Goal: Information Seeking & Learning: Understand process/instructions

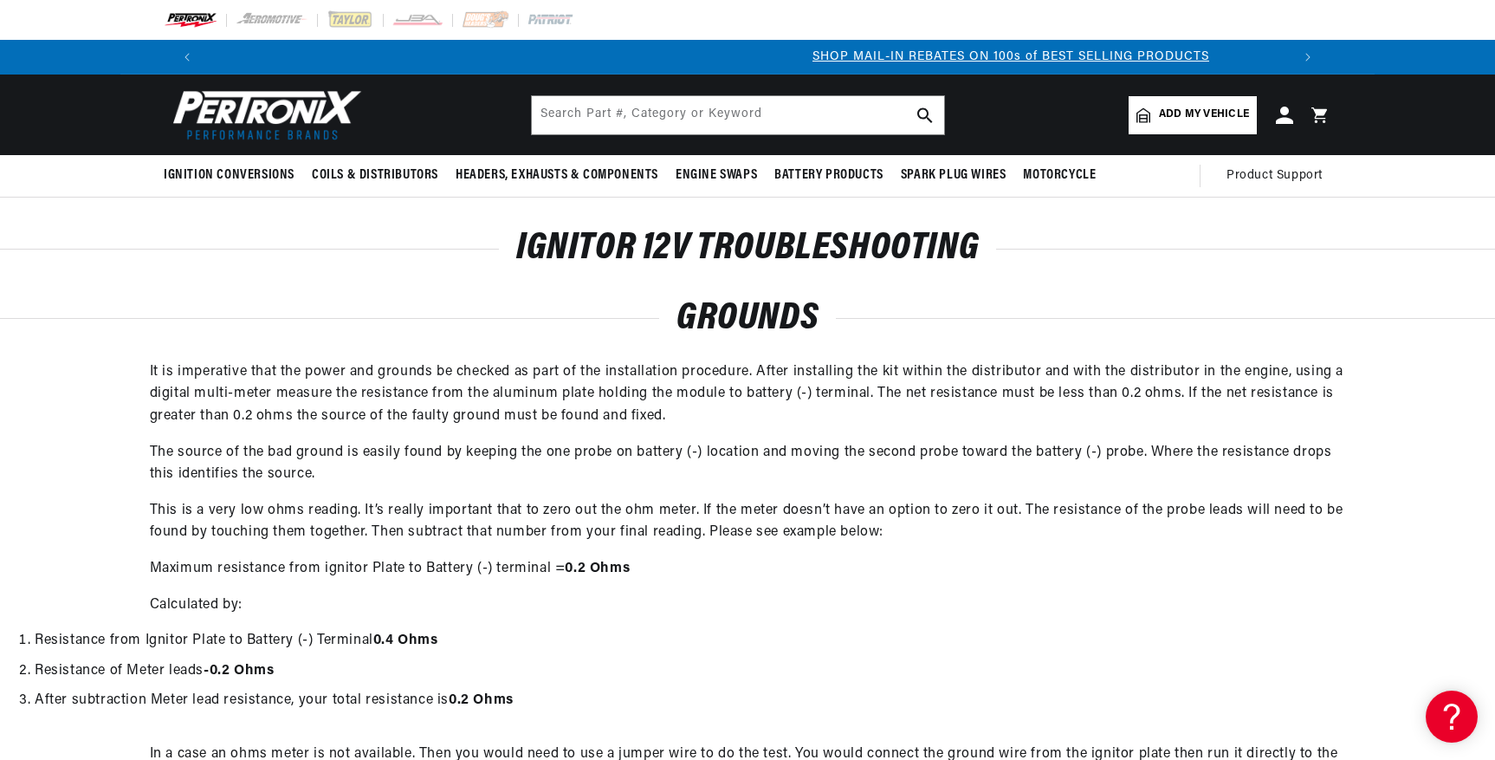
click at [1056, 100] on header "BETTER SEARCH RESULTS Add your vehicle's year, make, and model to find parts be…" at bounding box center [747, 115] width 1254 height 81
